Goal: Task Accomplishment & Management: Use online tool/utility

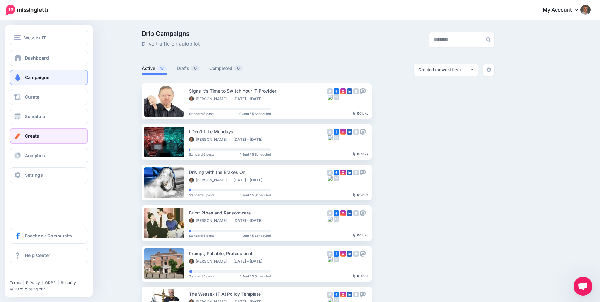
click at [37, 135] on span "Create" at bounding box center [32, 135] width 14 height 5
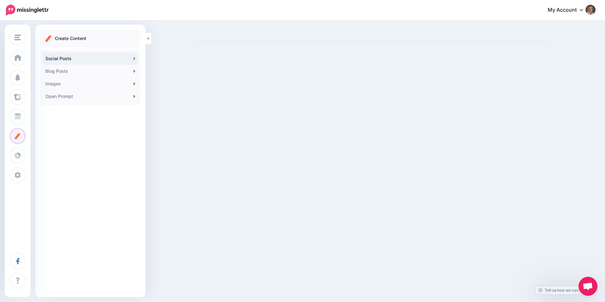
click at [70, 57] on link "Social Posts" at bounding box center [90, 58] width 95 height 13
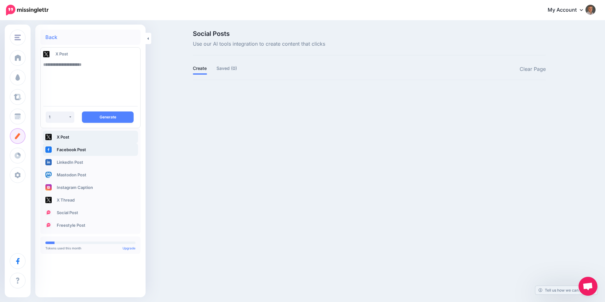
click at [70, 148] on link "Facebook Post" at bounding box center [90, 149] width 95 height 13
click at [58, 151] on link "Facebook Post" at bounding box center [90, 149] width 95 height 13
click at [90, 63] on textarea at bounding box center [90, 79] width 94 height 43
click at [95, 65] on textarea at bounding box center [90, 79] width 94 height 43
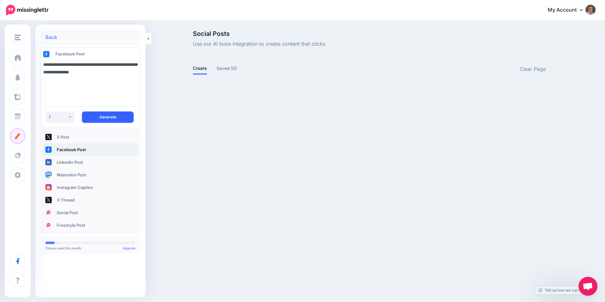
type textarea "**********"
click at [109, 115] on button "Generate" at bounding box center [108, 116] width 52 height 11
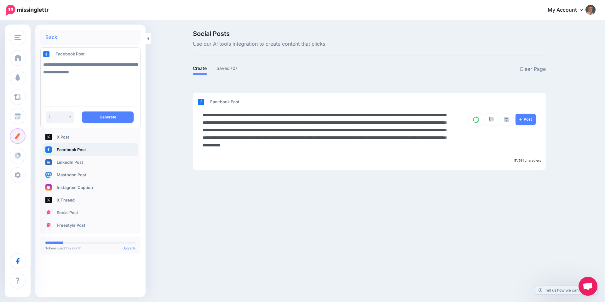
click at [241, 136] on textarea "**********" at bounding box center [325, 133] width 244 height 45
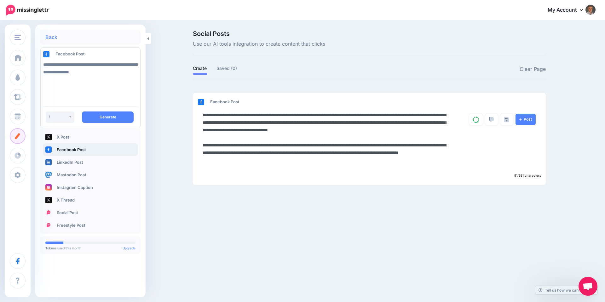
drag, startPoint x: 321, startPoint y: 169, endPoint x: 197, endPoint y: 151, distance: 124.4
click at [198, 151] on div "**********" at bounding box center [324, 141] width 253 height 60
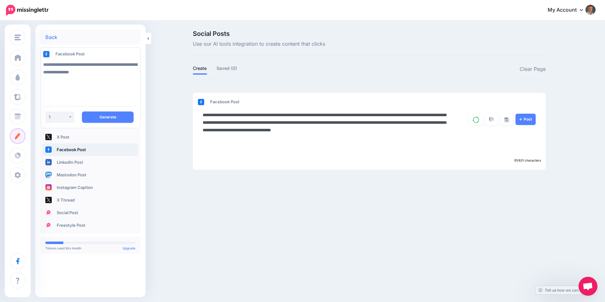
paste textarea "**********"
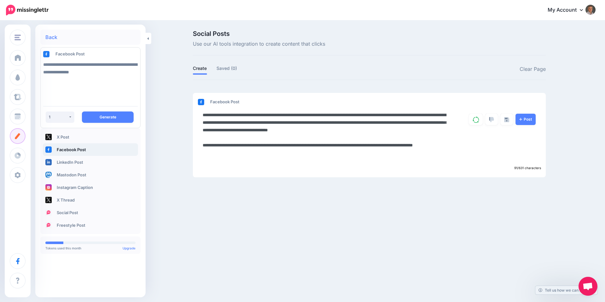
drag, startPoint x: 241, startPoint y: 160, endPoint x: 183, endPoint y: 151, distance: 58.9
click at [183, 151] on div "Social Posts Use our AI tools integration to create content that clicks Create …" at bounding box center [302, 110] width 605 height 179
type textarea "**********"
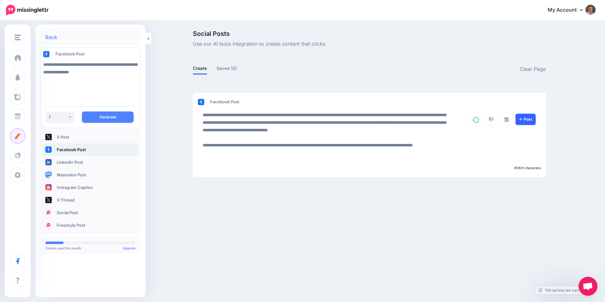
click at [525, 118] on link "Post" at bounding box center [525, 119] width 20 height 11
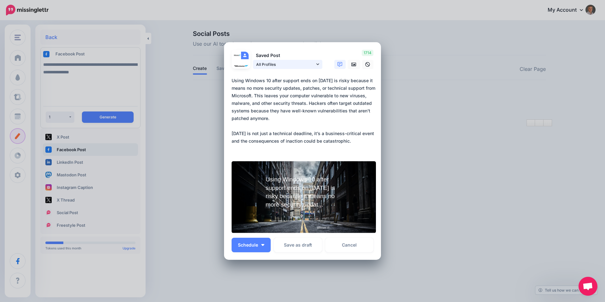
click at [316, 63] on icon at bounding box center [317, 64] width 3 height 4
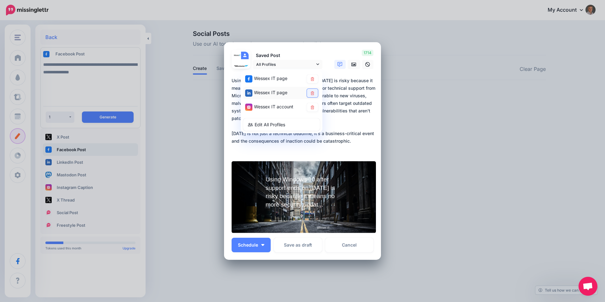
click at [311, 93] on icon at bounding box center [312, 93] width 3 height 4
click at [351, 64] on icon at bounding box center [353, 64] width 5 height 4
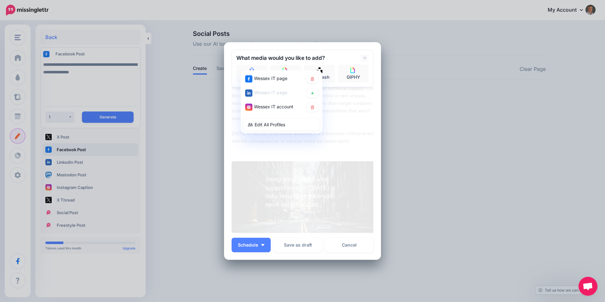
click at [342, 51] on div "What media would you like to add? Upload AI Gallery Unsplash GIPHY" at bounding box center [302, 68] width 142 height 37
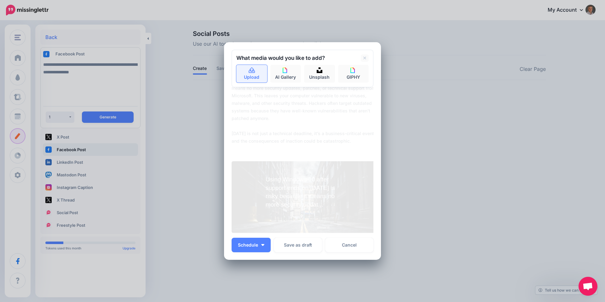
click at [249, 72] on icon at bounding box center [252, 70] width 6 height 6
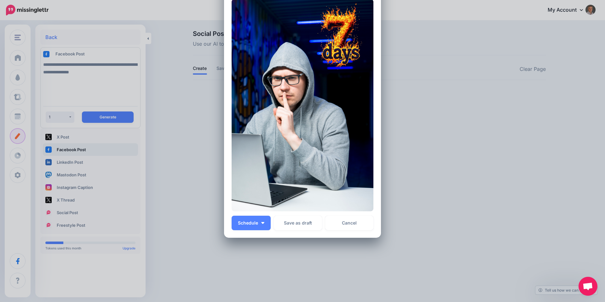
scroll to position [133, 0]
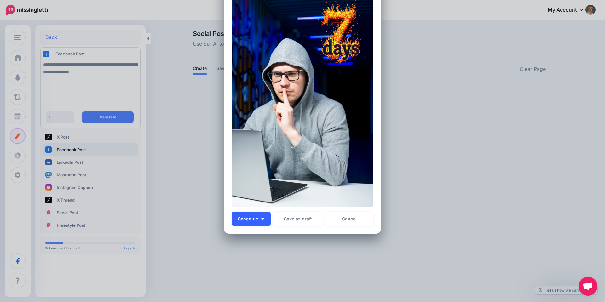
click at [262, 219] on button "Schedule" at bounding box center [250, 219] width 39 height 14
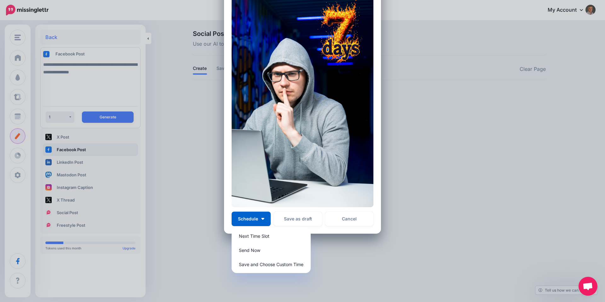
scroll to position [0, 0]
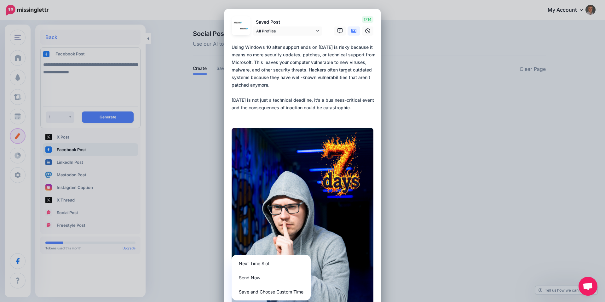
click at [364, 109] on textarea "**********" at bounding box center [303, 81] width 145 height 76
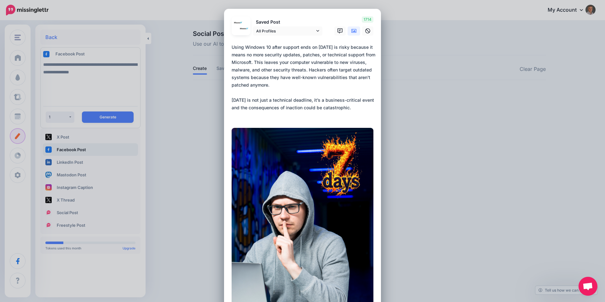
drag, startPoint x: 364, startPoint y: 108, endPoint x: 224, endPoint y: 96, distance: 141.3
click at [224, 96] on div "Loading Saved Post All Profiles" at bounding box center [302, 188] width 157 height 358
drag, startPoint x: 229, startPoint y: 99, endPoint x: 365, endPoint y: 113, distance: 136.8
click at [365, 113] on textarea "**********" at bounding box center [303, 81] width 145 height 76
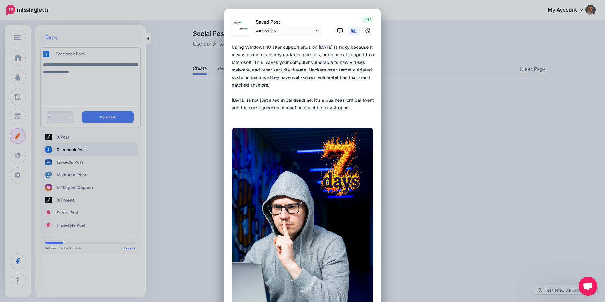
click at [347, 87] on textarea "**********" at bounding box center [303, 81] width 145 height 76
click at [316, 31] on icon at bounding box center [317, 31] width 3 height 4
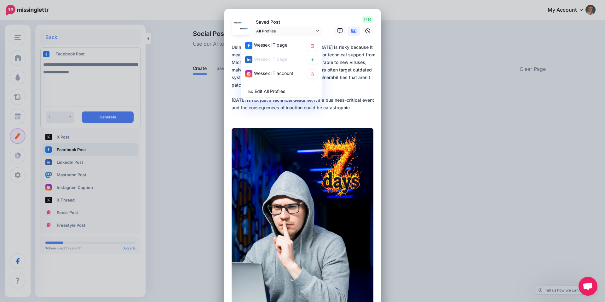
click at [347, 66] on textarea "**********" at bounding box center [303, 81] width 145 height 76
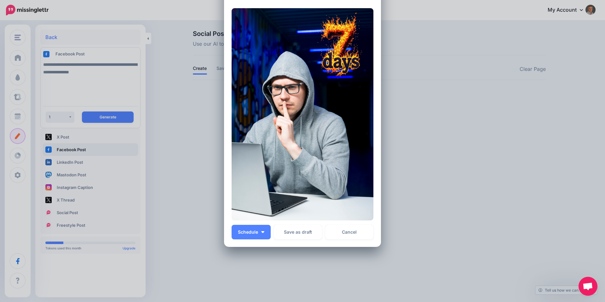
scroll to position [133, 0]
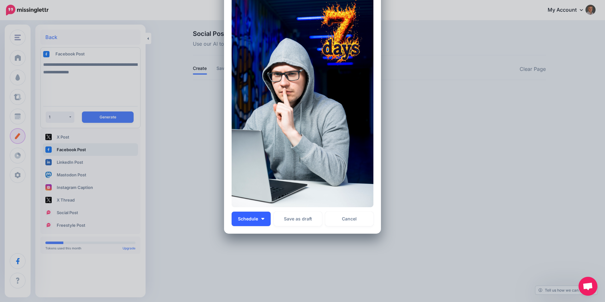
click at [262, 220] on button "Schedule" at bounding box center [250, 219] width 39 height 14
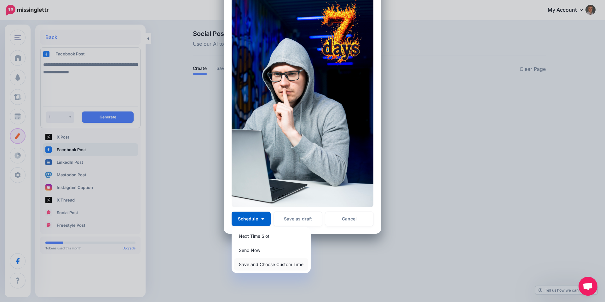
click at [276, 267] on link "Save and Choose Custom Time" at bounding box center [271, 264] width 74 height 12
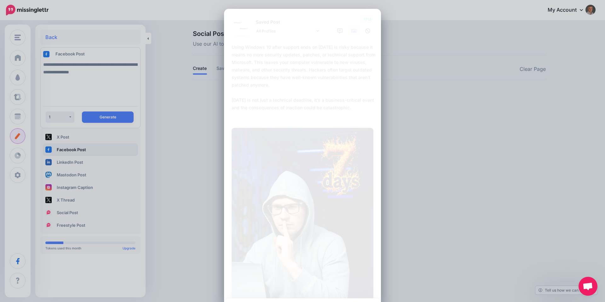
scroll to position [73, 0]
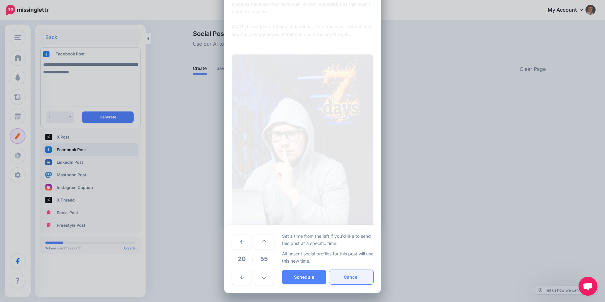
click at [354, 275] on button "Cancel" at bounding box center [351, 277] width 44 height 14
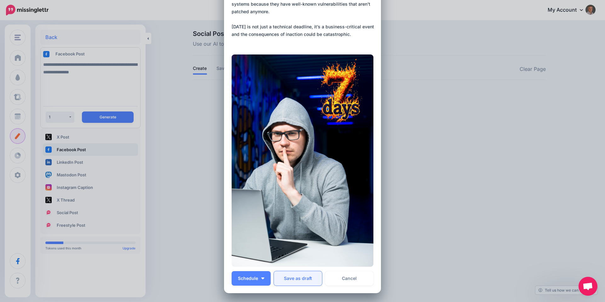
click at [304, 281] on button "Save as draft" at bounding box center [298, 278] width 48 height 14
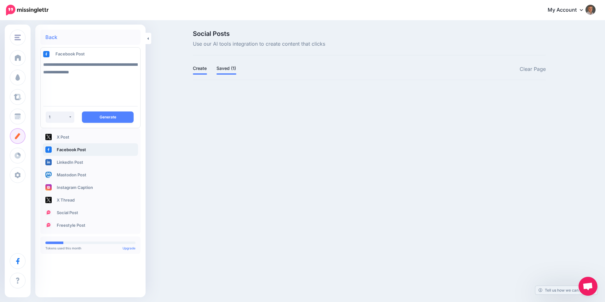
click at [227, 67] on link "Saved (1)" at bounding box center [226, 69] width 20 height 8
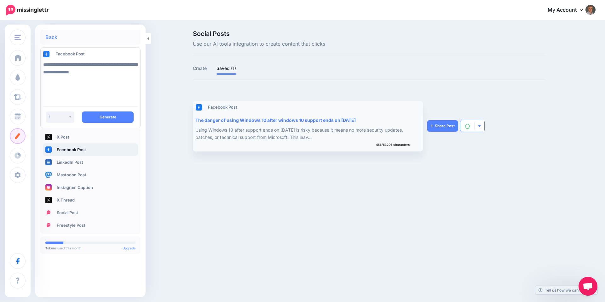
click at [479, 128] on img "button" at bounding box center [478, 125] width 3 height 3
click at [437, 128] on link "Share Post" at bounding box center [442, 125] width 31 height 11
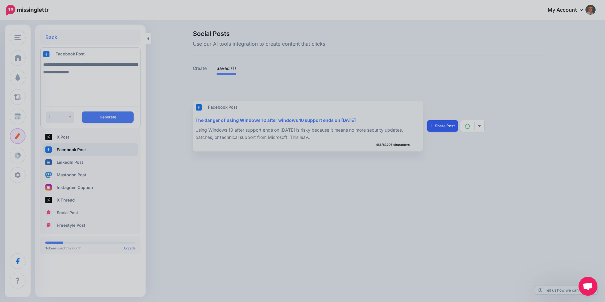
scroll to position [0, 0]
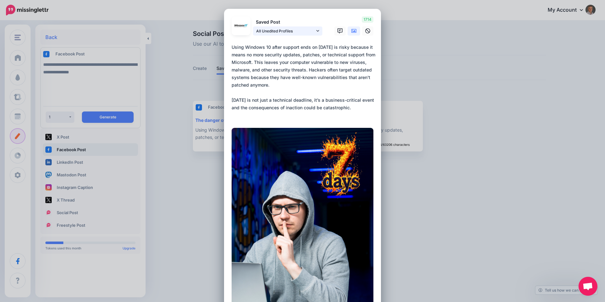
click at [316, 30] on icon at bounding box center [317, 31] width 3 height 4
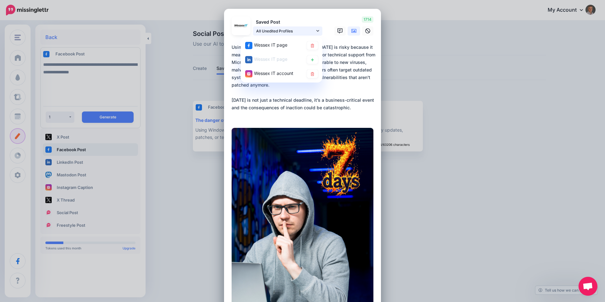
click at [316, 29] on icon at bounding box center [317, 31] width 3 height 4
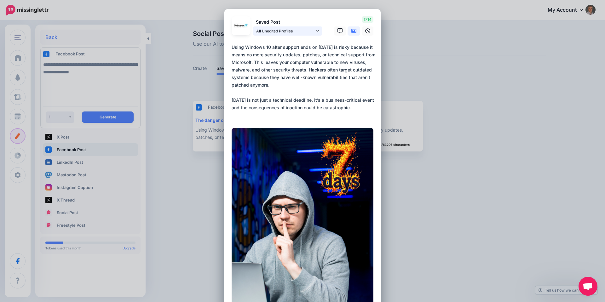
scroll to position [133, 0]
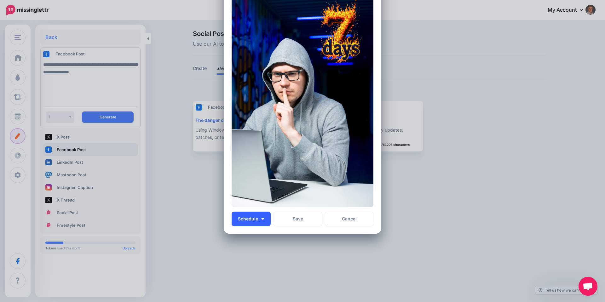
click at [252, 215] on button "Schedule" at bounding box center [250, 219] width 39 height 14
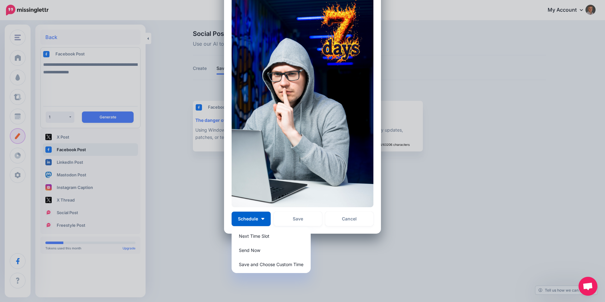
click at [472, 125] on div "Edit Post Loading Saved Post All Unedited Profiles" at bounding box center [302, 151] width 605 height 302
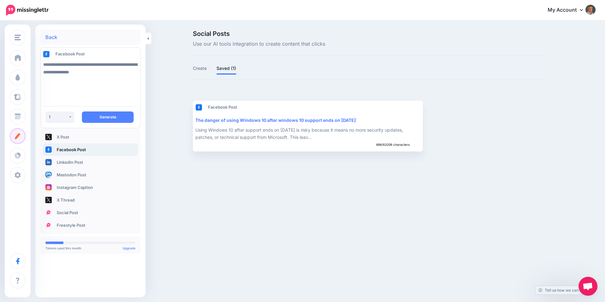
scroll to position [0, 0]
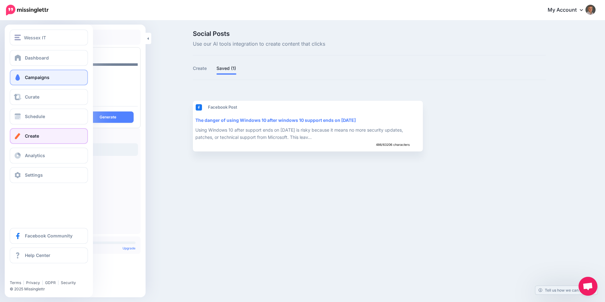
click at [22, 77] on link "Campaigns" at bounding box center [49, 78] width 78 height 16
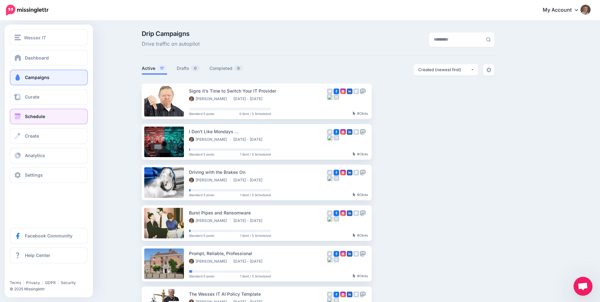
click at [31, 117] on span "Schedule" at bounding box center [35, 116] width 20 height 5
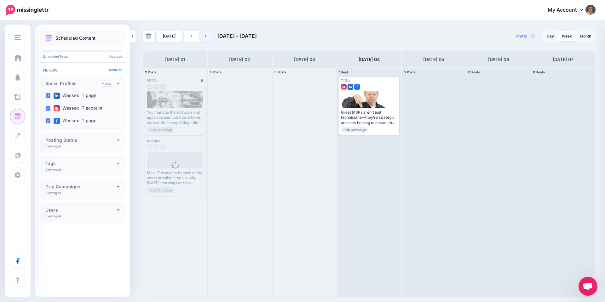
click at [201, 37] on link at bounding box center [206, 36] width 14 height 11
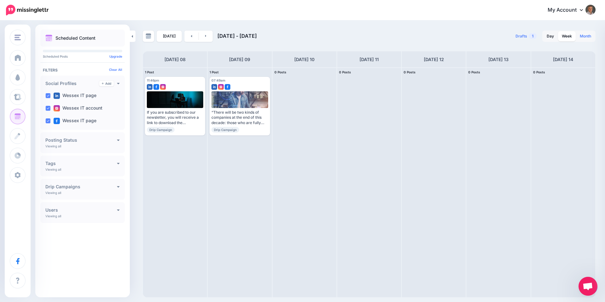
click at [589, 37] on link "Month" at bounding box center [585, 36] width 19 height 10
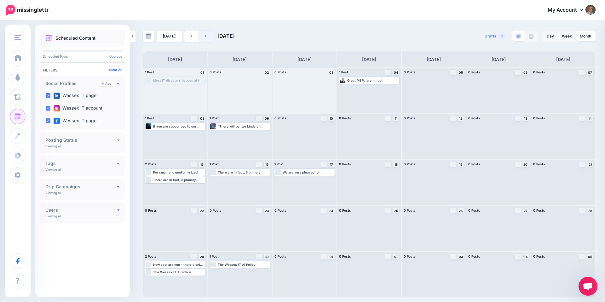
click at [209, 37] on link at bounding box center [206, 36] width 14 height 11
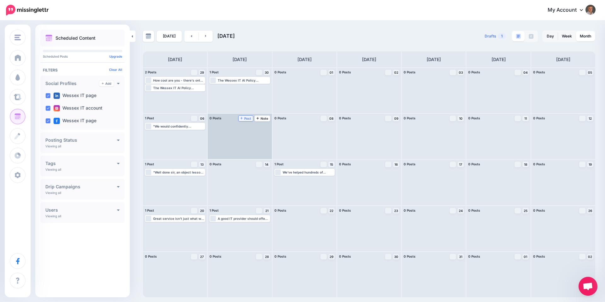
click at [248, 119] on span "Post" at bounding box center [245, 118] width 11 height 3
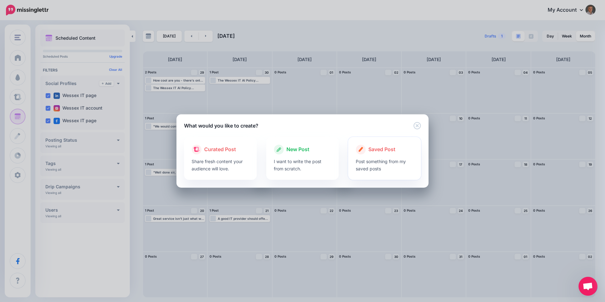
click at [375, 157] on div at bounding box center [385, 156] width 58 height 3
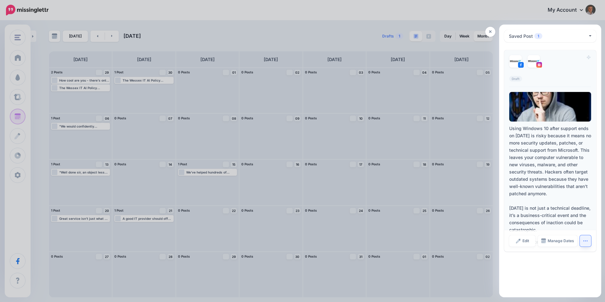
click at [587, 243] on icon "button" at bounding box center [585, 240] width 5 height 5
click at [565, 243] on span "Manage Dates" at bounding box center [560, 241] width 26 height 4
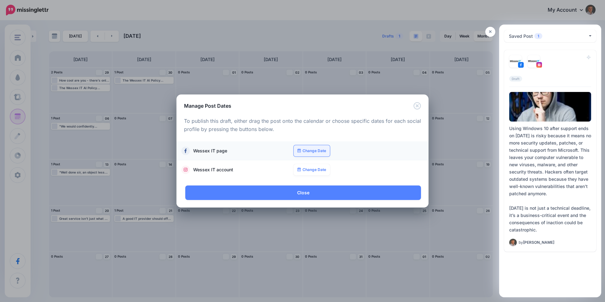
click at [315, 152] on link "Change Date" at bounding box center [312, 150] width 36 height 11
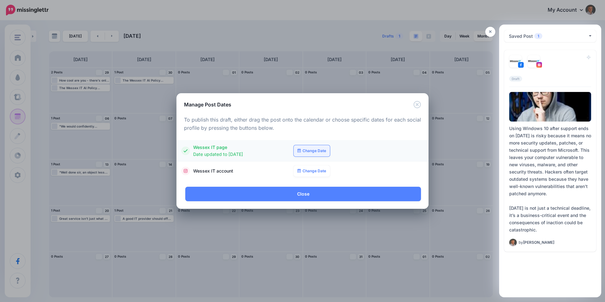
click at [314, 151] on link "Change Date" at bounding box center [312, 150] width 36 height 11
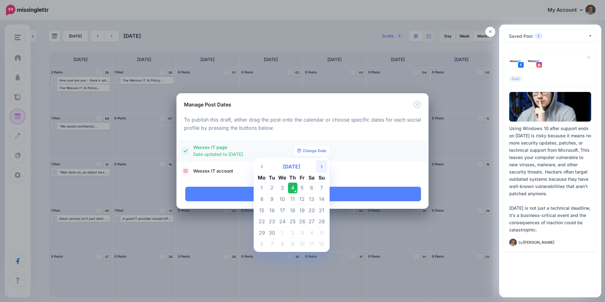
click at [322, 165] on icon "Next Month" at bounding box center [322, 166] width 2 height 5
click at [272, 200] on td "7" at bounding box center [271, 199] width 9 height 11
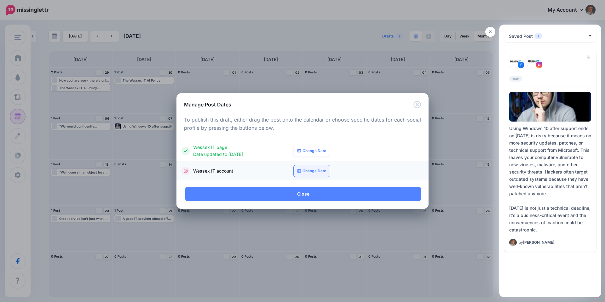
click at [318, 172] on link "Change Date" at bounding box center [312, 170] width 36 height 11
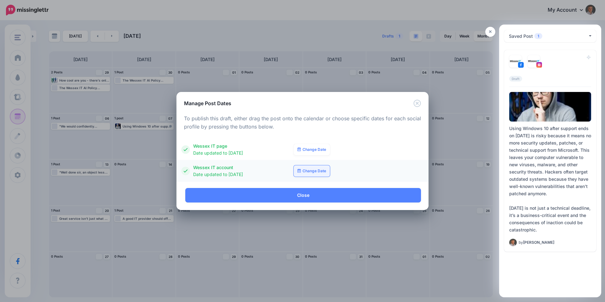
click at [312, 172] on link "Change Date" at bounding box center [312, 170] width 36 height 11
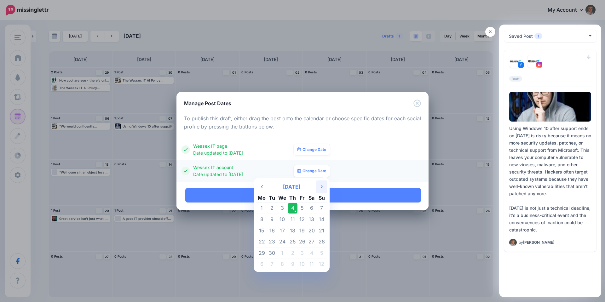
click at [321, 186] on icon "Next Month" at bounding box center [322, 186] width 2 height 5
click at [274, 220] on td "7" at bounding box center [271, 219] width 9 height 11
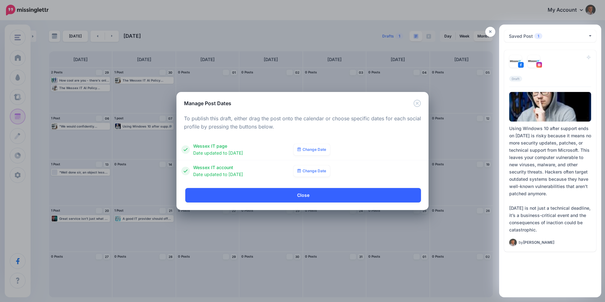
click at [314, 194] on link "Close" at bounding box center [303, 195] width 236 height 14
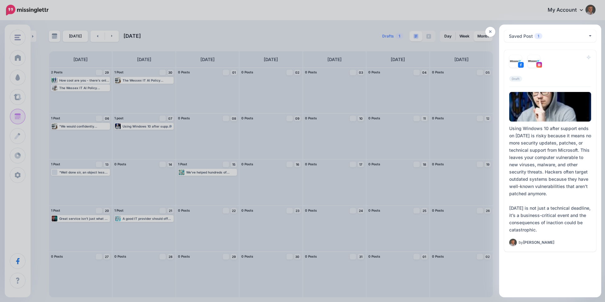
click at [334, 29] on div at bounding box center [302, 151] width 605 height 302
click at [503, 13] on div at bounding box center [302, 151] width 605 height 302
click at [490, 31] on icon at bounding box center [490, 32] width 3 height 3
